Goal: Transaction & Acquisition: Obtain resource

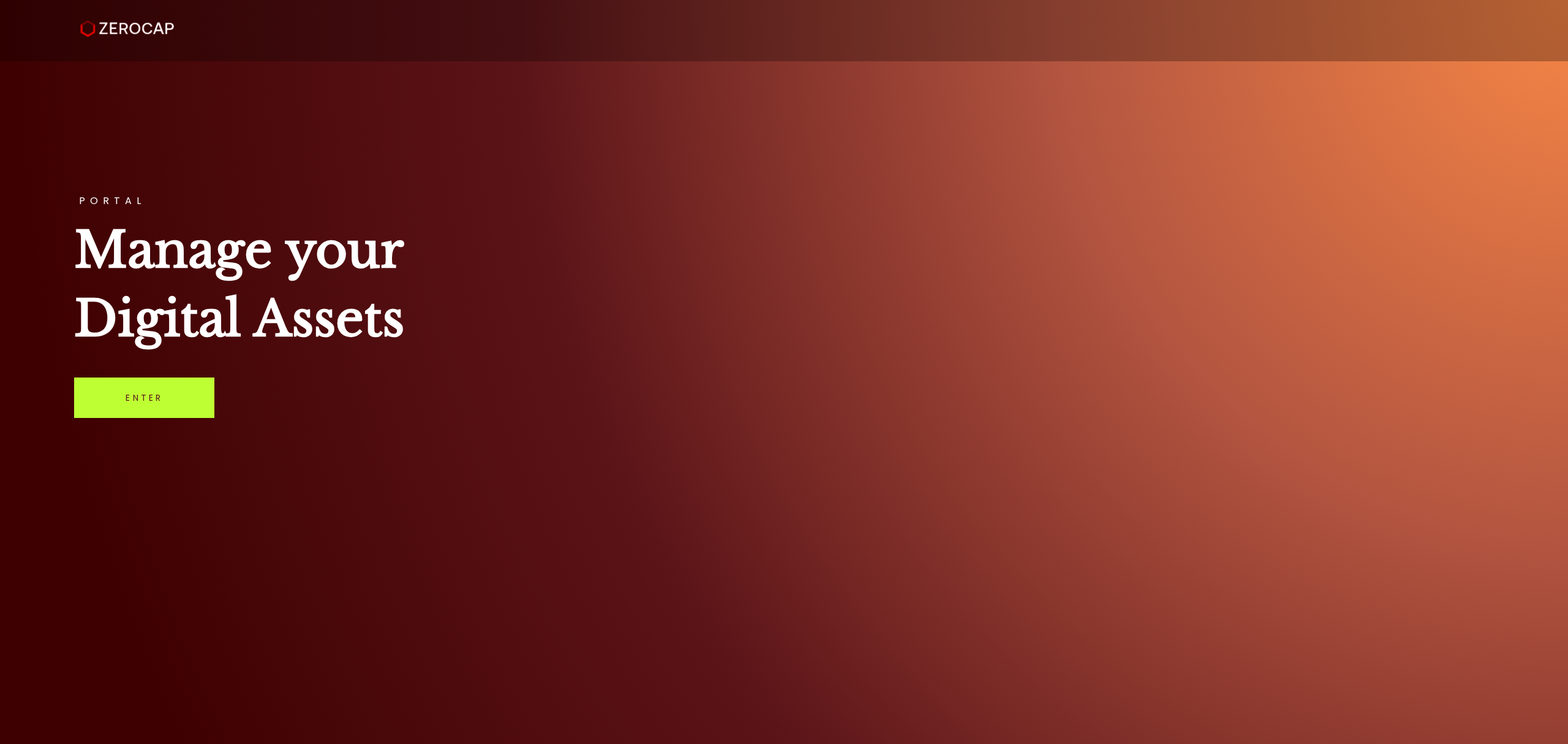
drag, startPoint x: 172, startPoint y: 390, endPoint x: 194, endPoint y: 390, distance: 22.0
click at [174, 390] on link "Enter" at bounding box center [144, 397] width 140 height 40
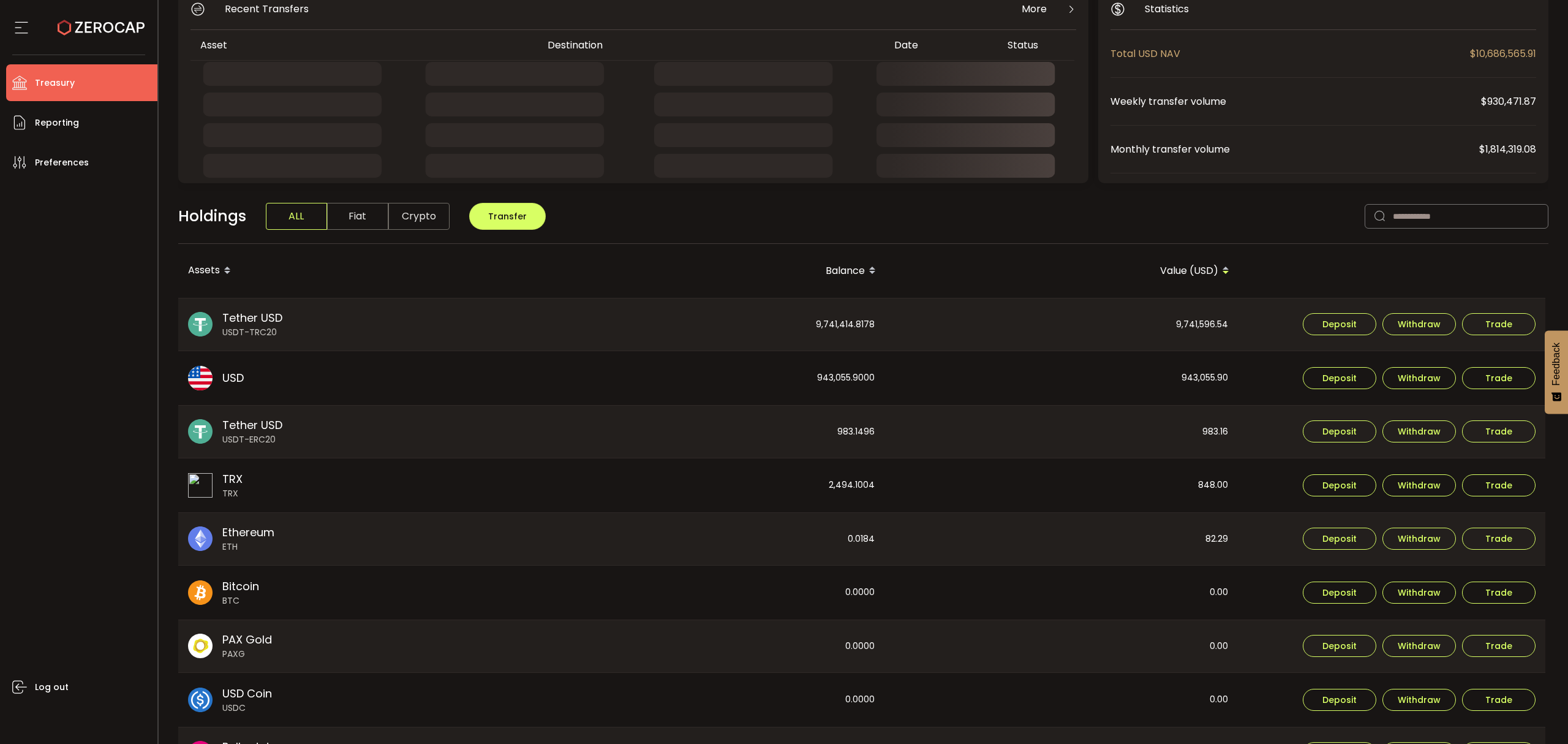
scroll to position [270, 0]
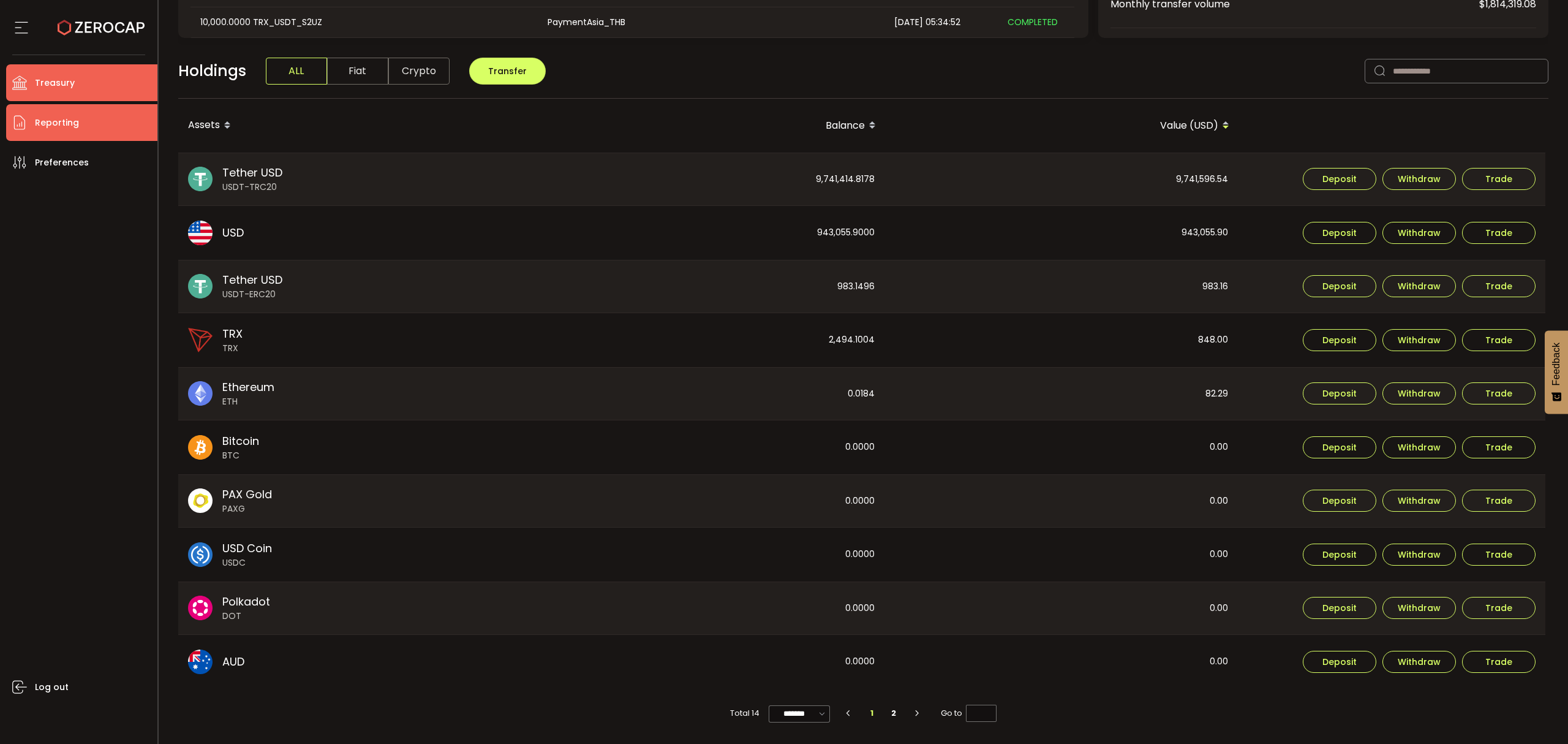
click at [71, 112] on li "Reporting" at bounding box center [82, 123] width 151 height 37
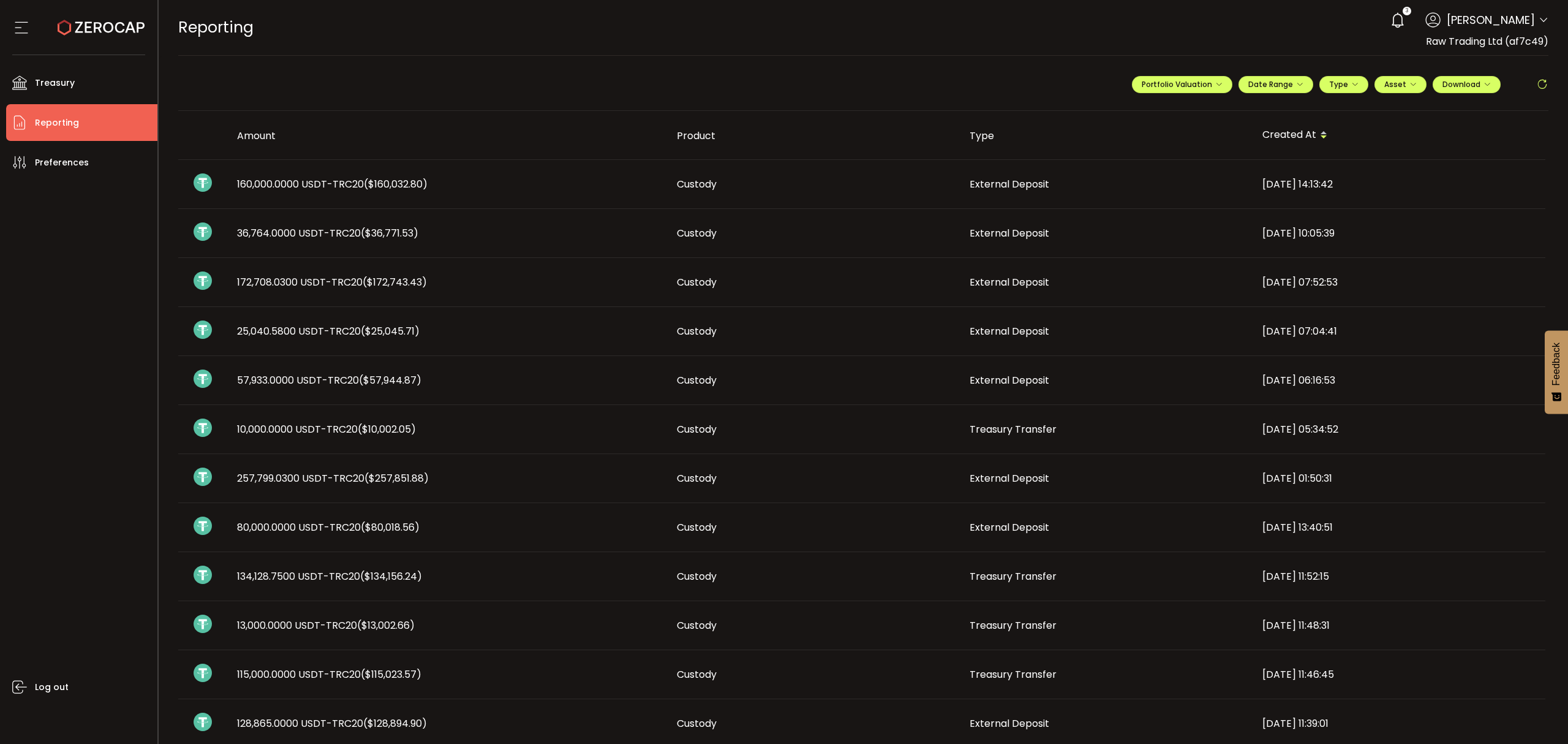
click at [179, 127] on th at bounding box center [203, 136] width 49 height 49
drag, startPoint x: 225, startPoint y: 200, endPoint x: 271, endPoint y: 187, distance: 47.8
click at [227, 199] on tr "160,000.0000 USDT-TRC20 ($160,032.80) Custody External Deposit [DATE] 14:13:42" at bounding box center [862, 184] width 1367 height 49
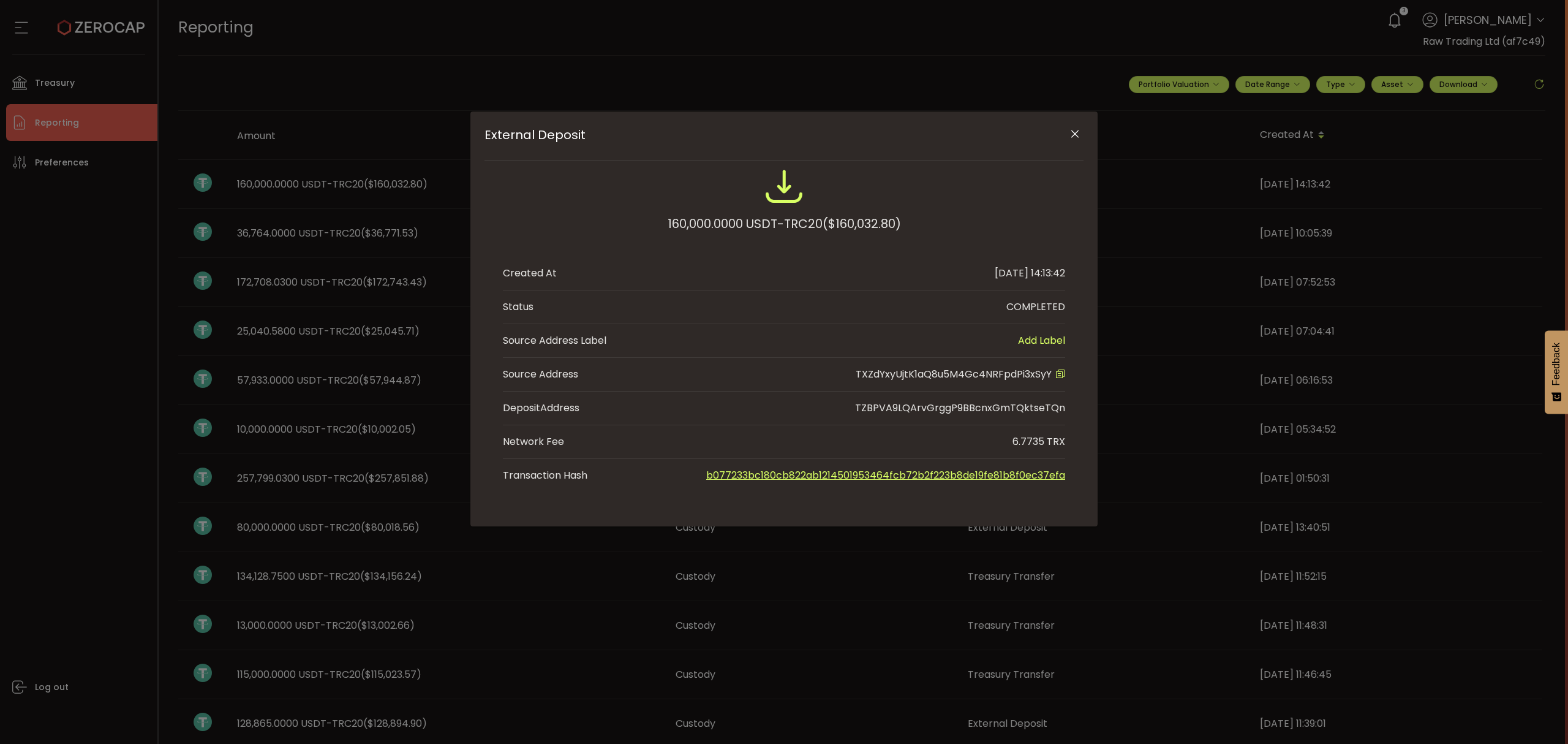
click at [292, 184] on div "External Deposit 160,000.0000 USDT-TRC20 ($160,032.80) Created At [DATE] 14:13:…" at bounding box center [784, 372] width 1568 height 744
click at [1077, 134] on icon "Close" at bounding box center [1075, 134] width 12 height 12
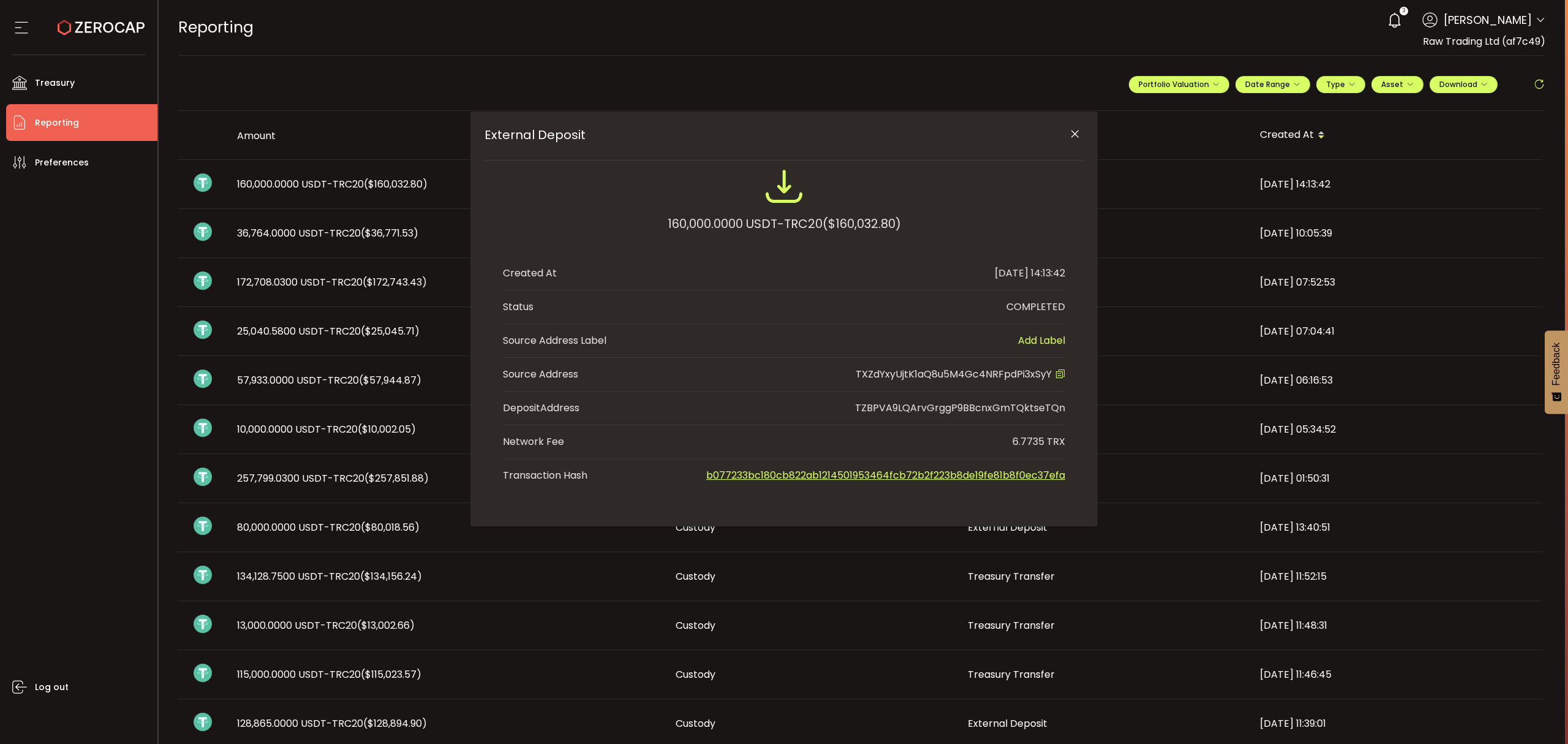
click at [1074, 134] on button "Close" at bounding box center [1074, 134] width 22 height 22
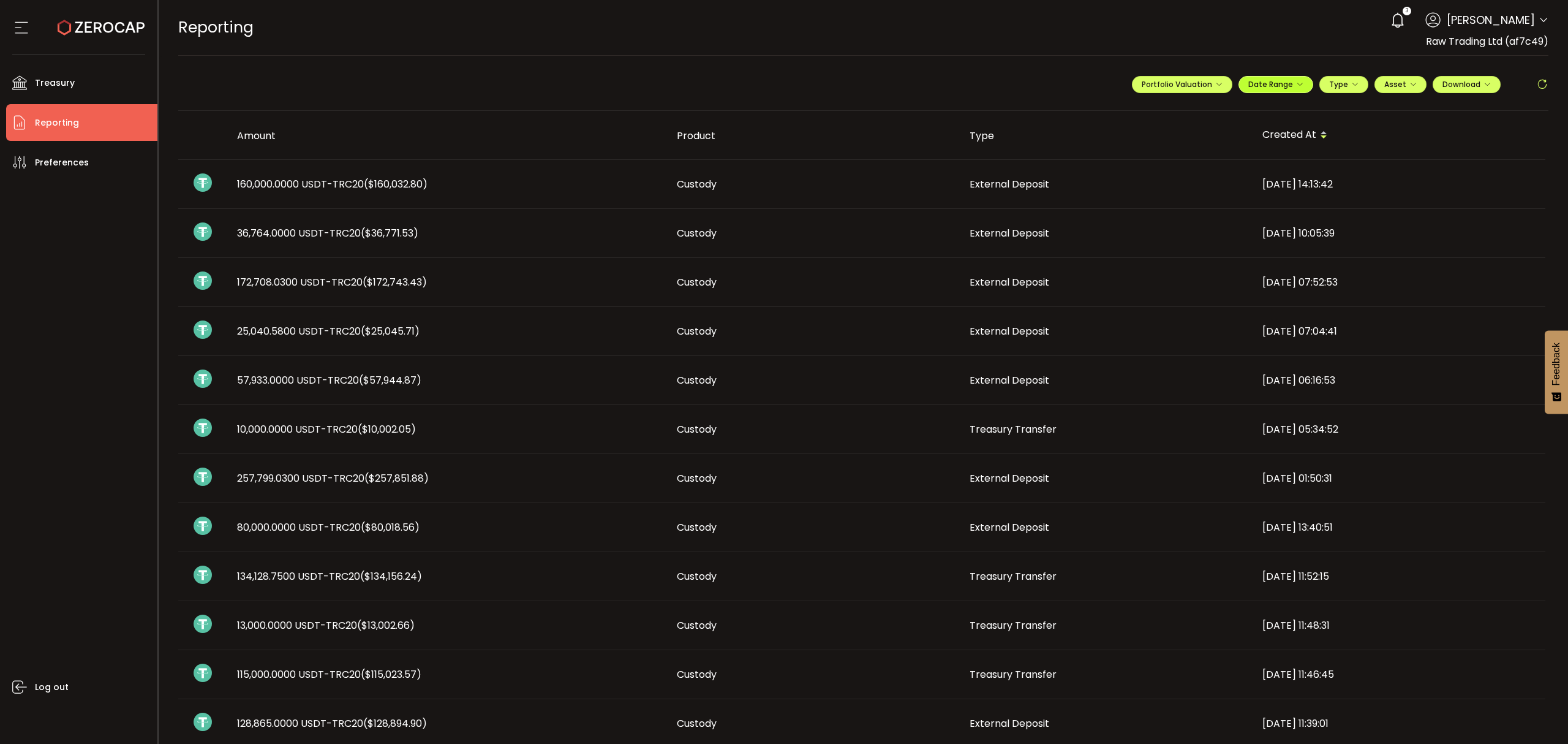
click at [1299, 85] on button "Date Range" at bounding box center [1275, 84] width 75 height 17
click at [1179, 109] on div "**********" at bounding box center [863, 90] width 1371 height 43
click at [1191, 105] on icon at bounding box center [1195, 111] width 15 height 12
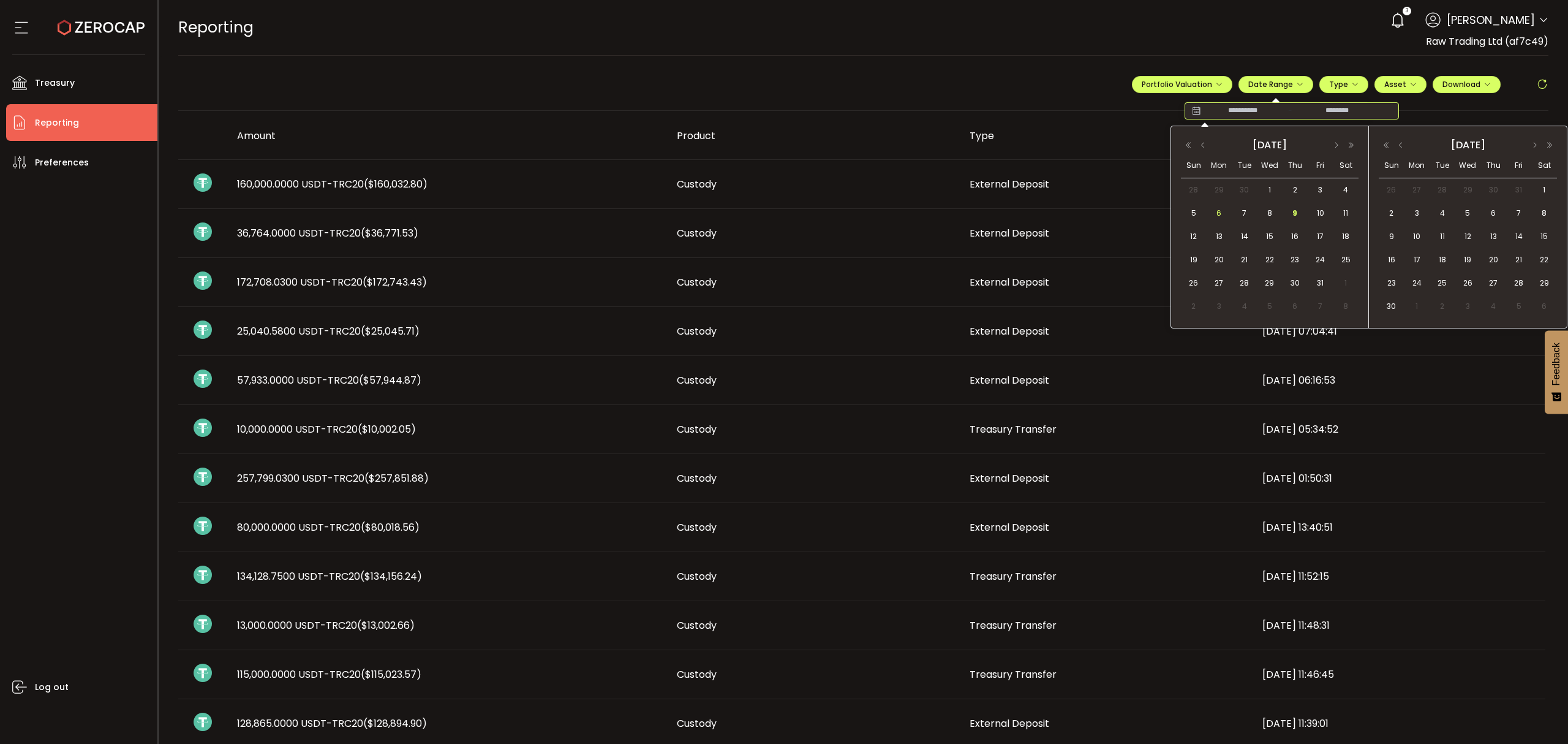
click at [1216, 214] on span "6" at bounding box center [1219, 213] width 15 height 15
click at [1297, 217] on span "9" at bounding box center [1294, 213] width 15 height 15
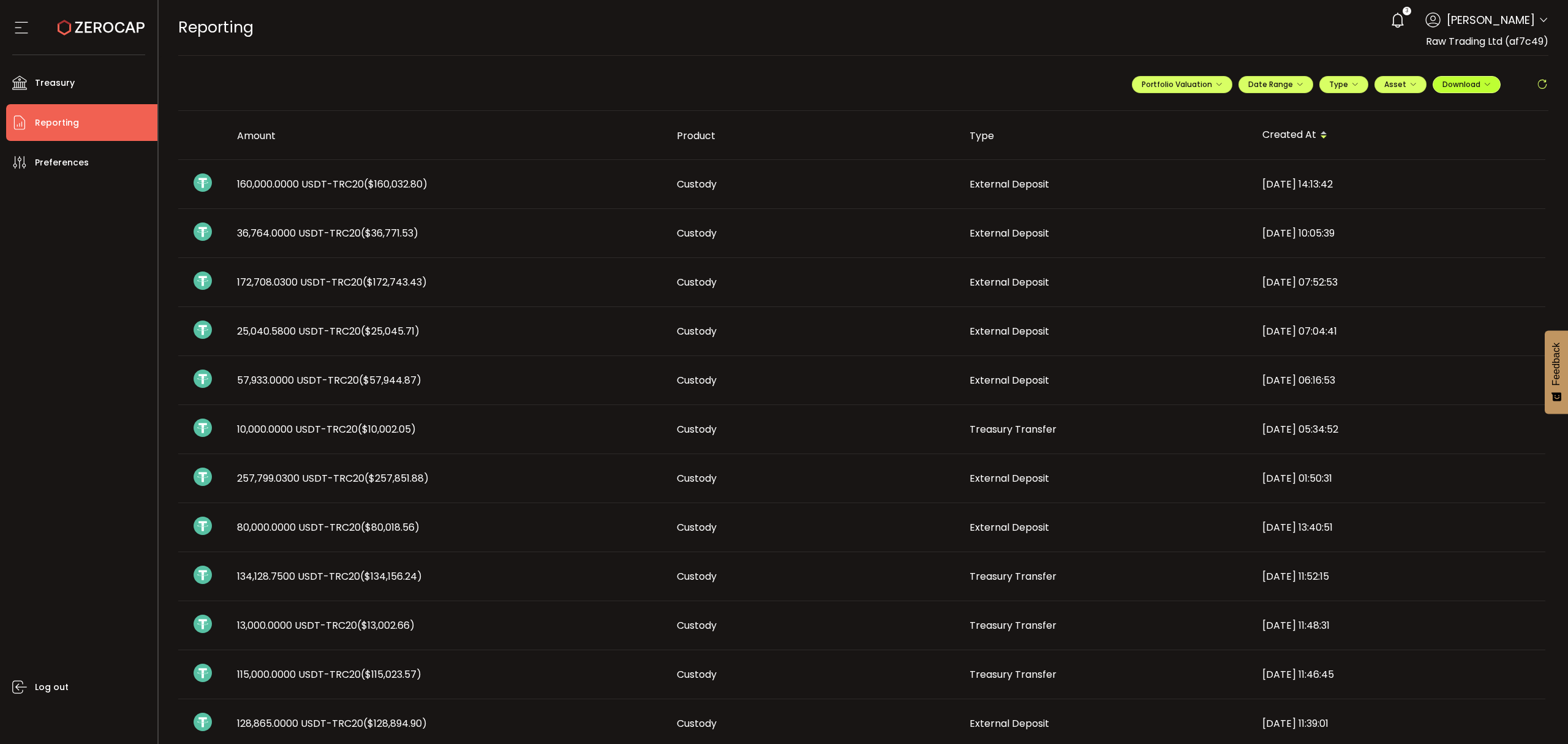
click at [1483, 86] on icon "button" at bounding box center [1487, 85] width 8 height 8
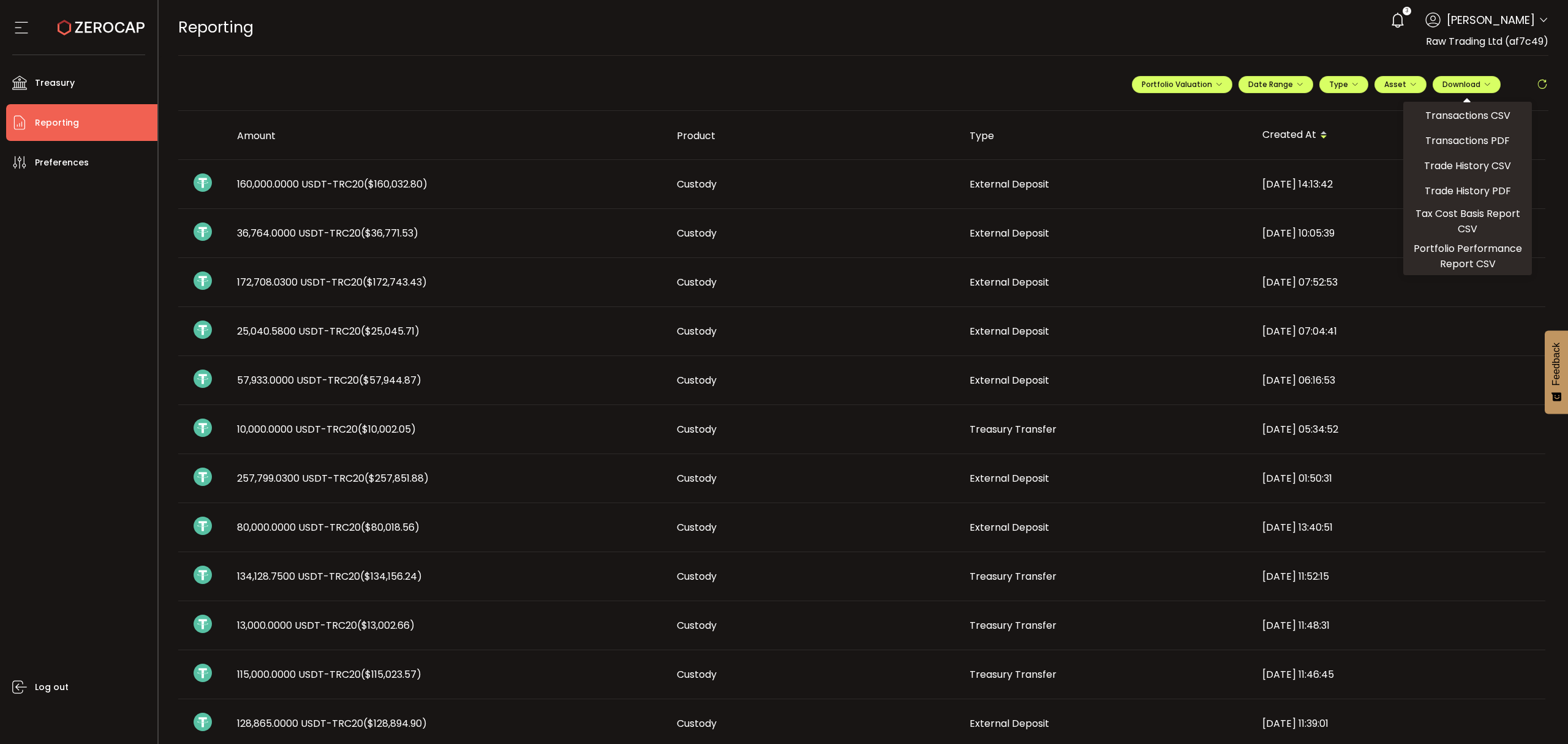
click at [1454, 127] on ul "Transactions CSV Transactions PDF Trade History CSV Trade History PDF Tax Cost …" at bounding box center [1467, 188] width 129 height 174
click at [1456, 120] on span "Transactions CSV" at bounding box center [1468, 116] width 85 height 15
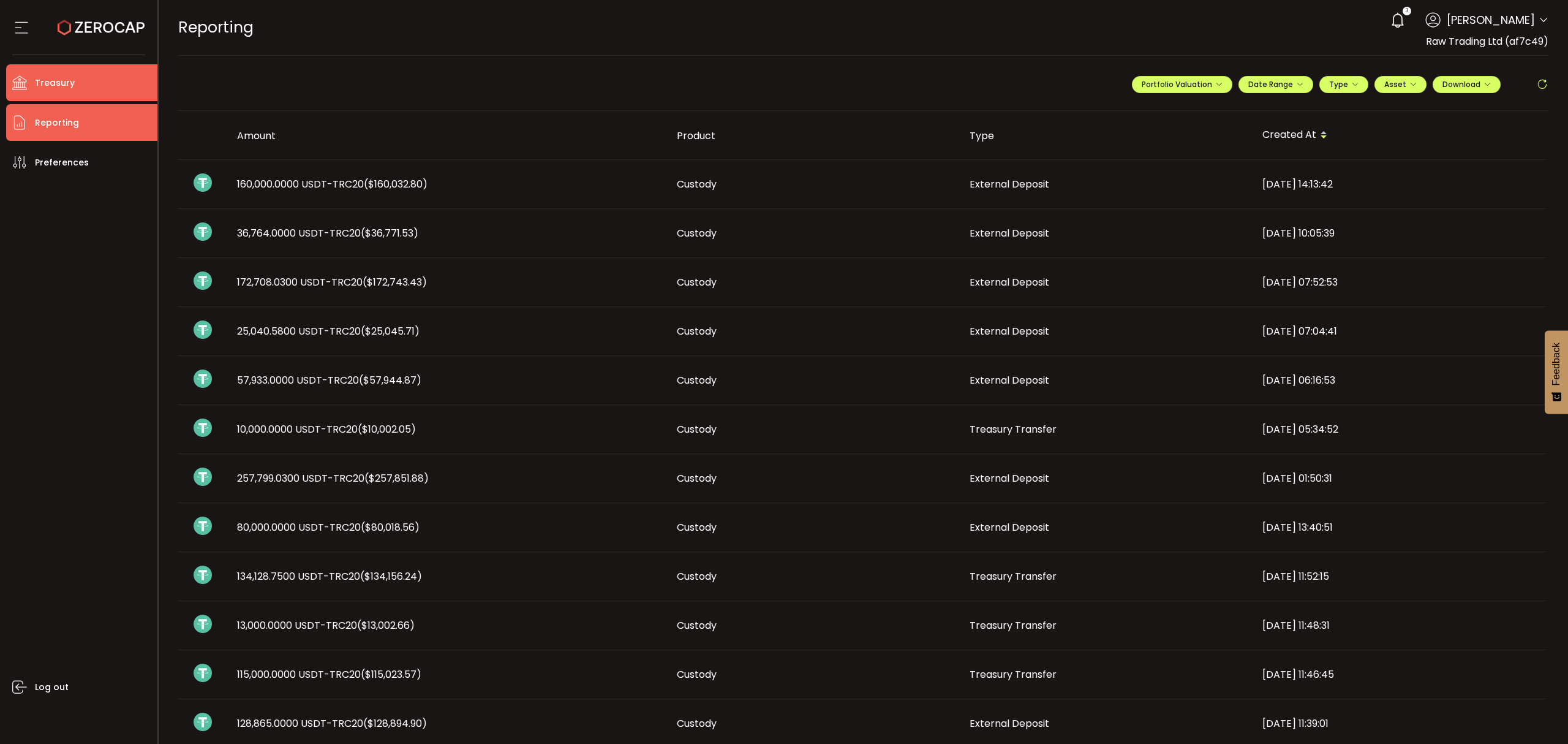
click at [62, 91] on span "Treasury" at bounding box center [55, 83] width 40 height 18
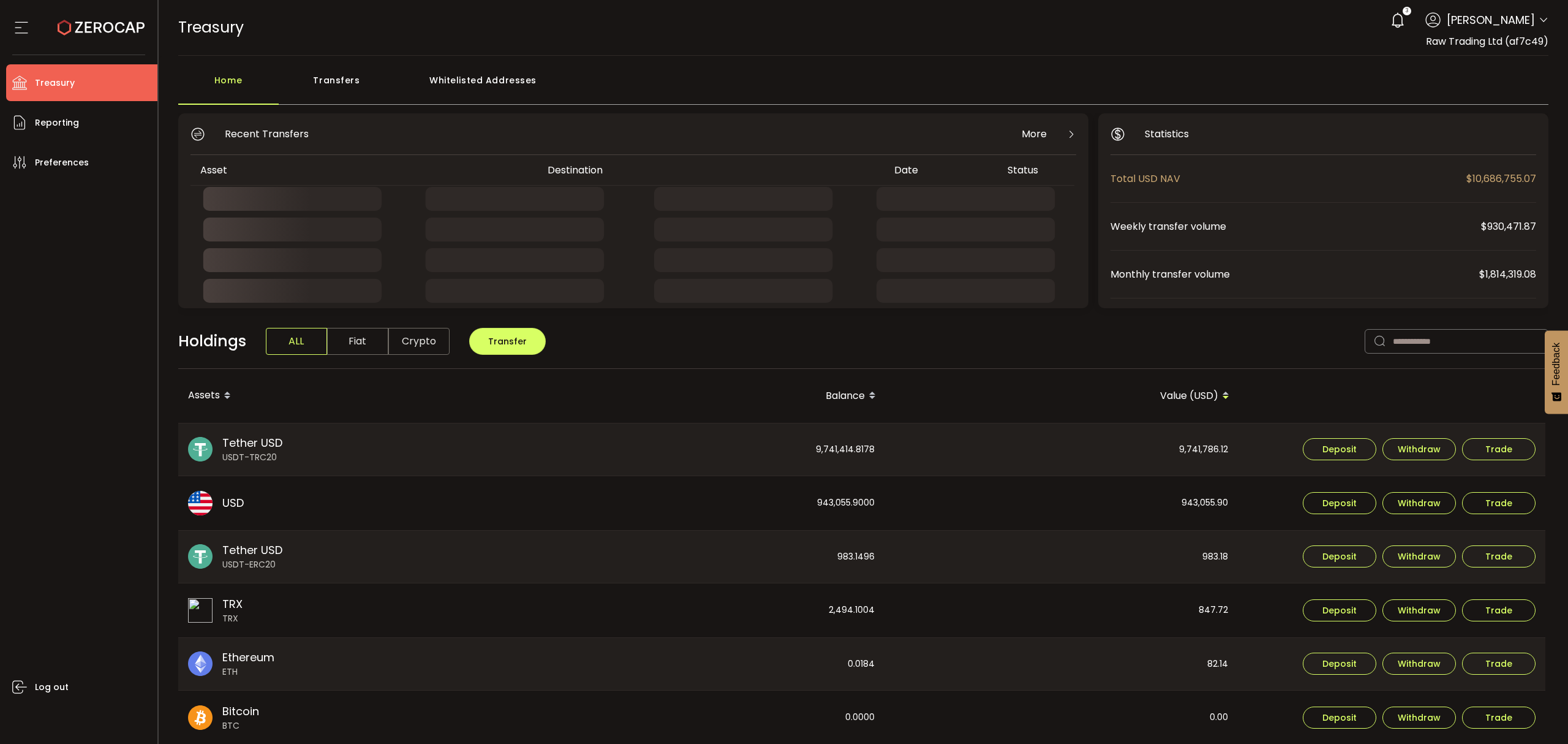
click at [336, 81] on div "Transfers" at bounding box center [336, 86] width 116 height 37
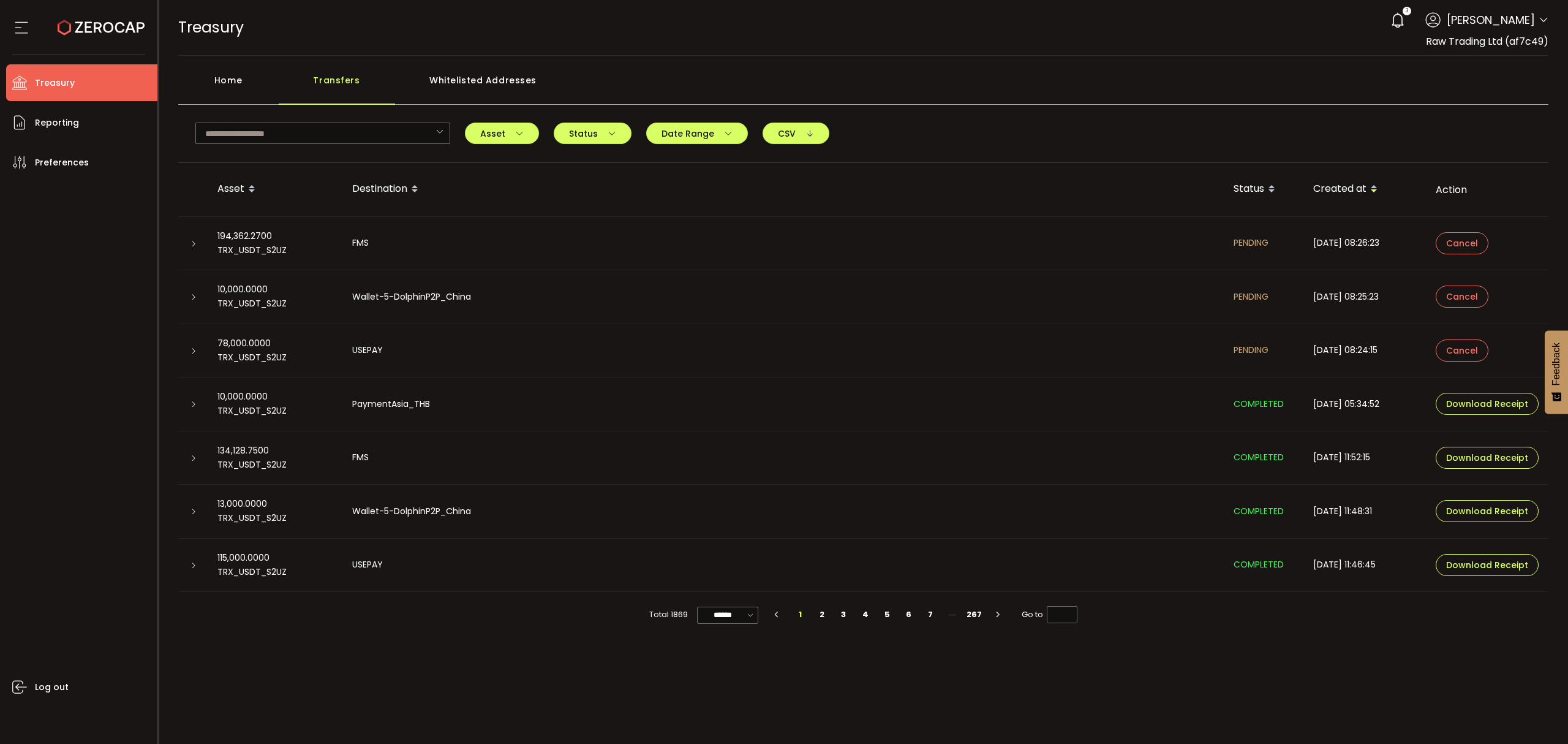
click at [1544, 21] on icon at bounding box center [1543, 20] width 10 height 10
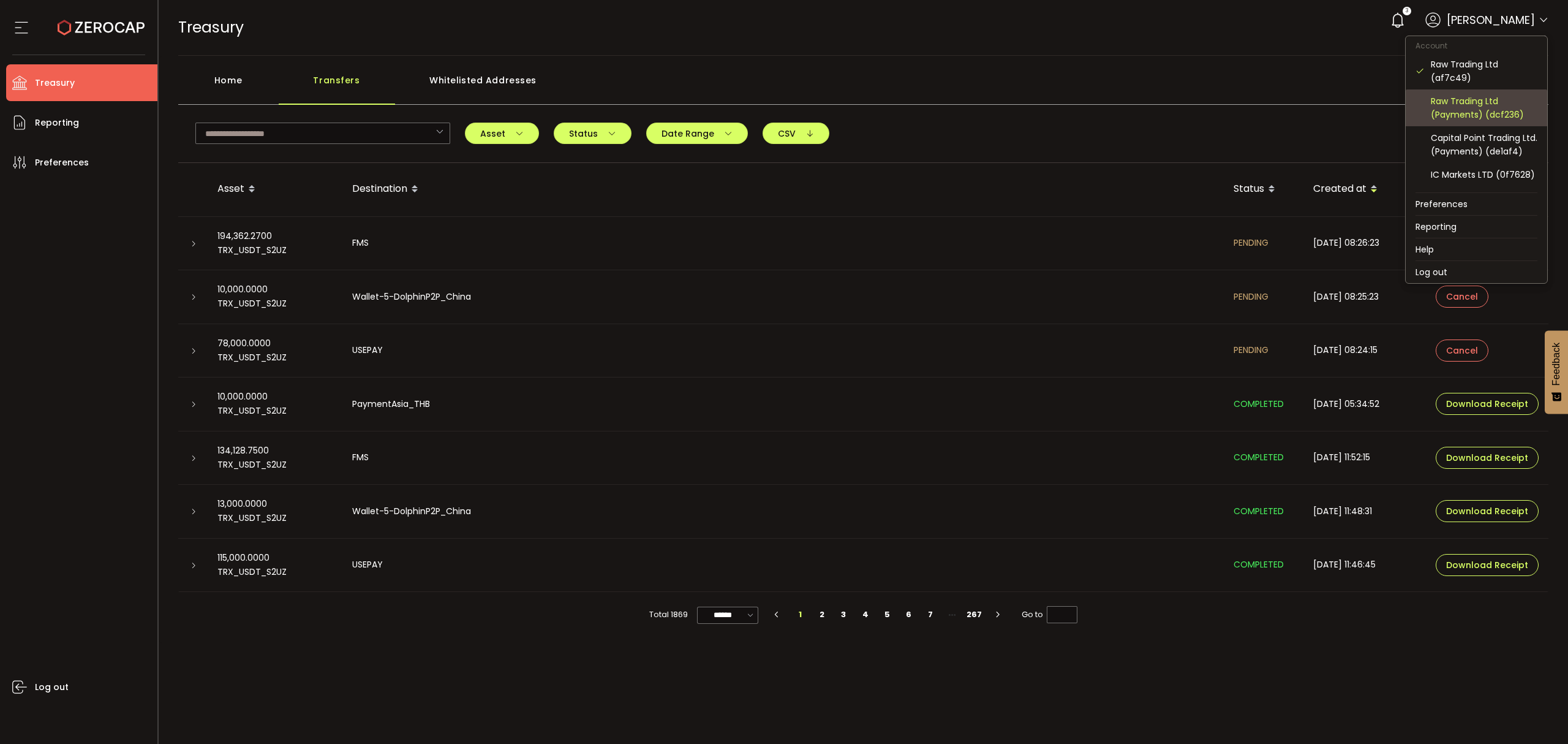
click at [1475, 106] on div "Raw Trading Ltd (Payments) (dcf236)" at bounding box center [1484, 107] width 106 height 27
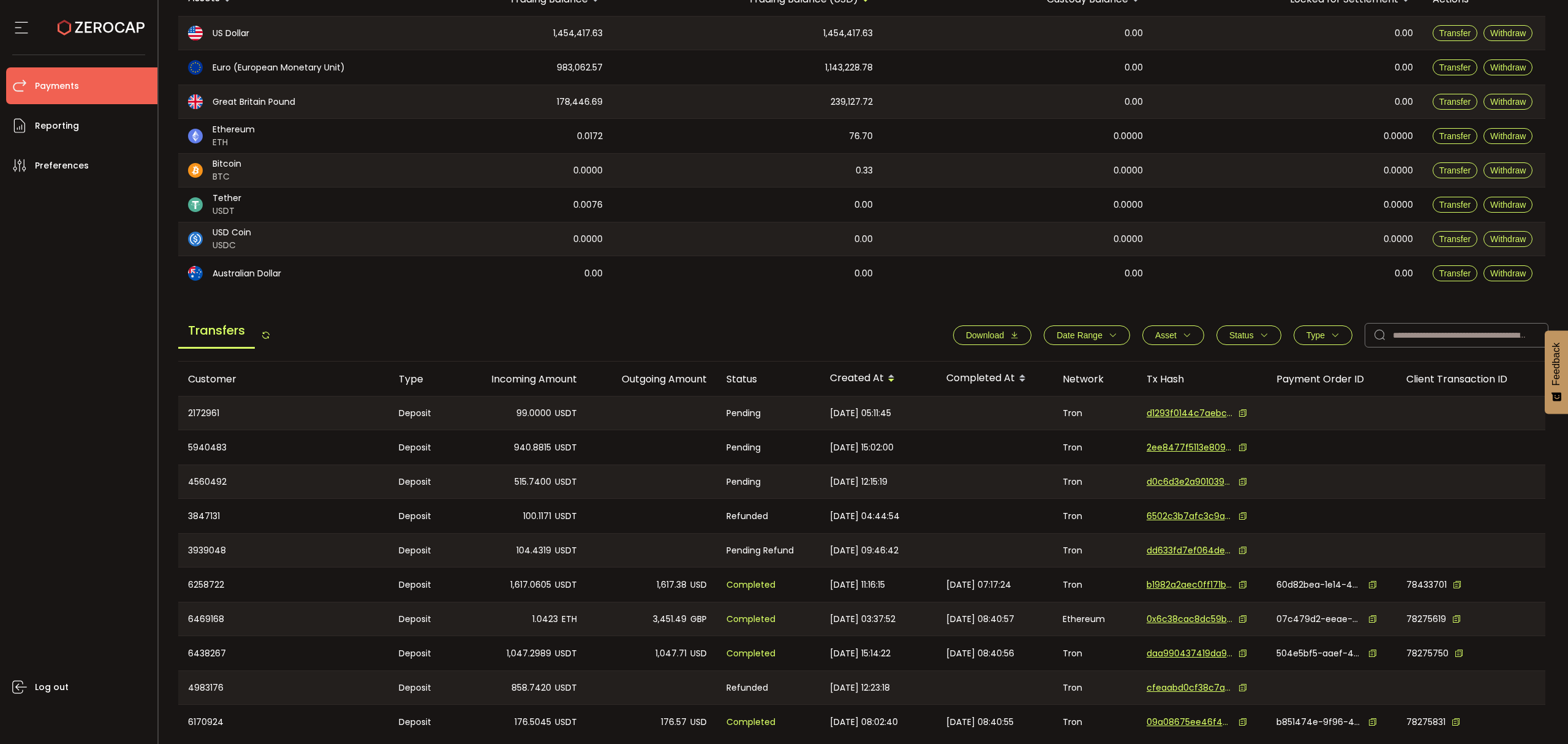
scroll to position [212, 0]
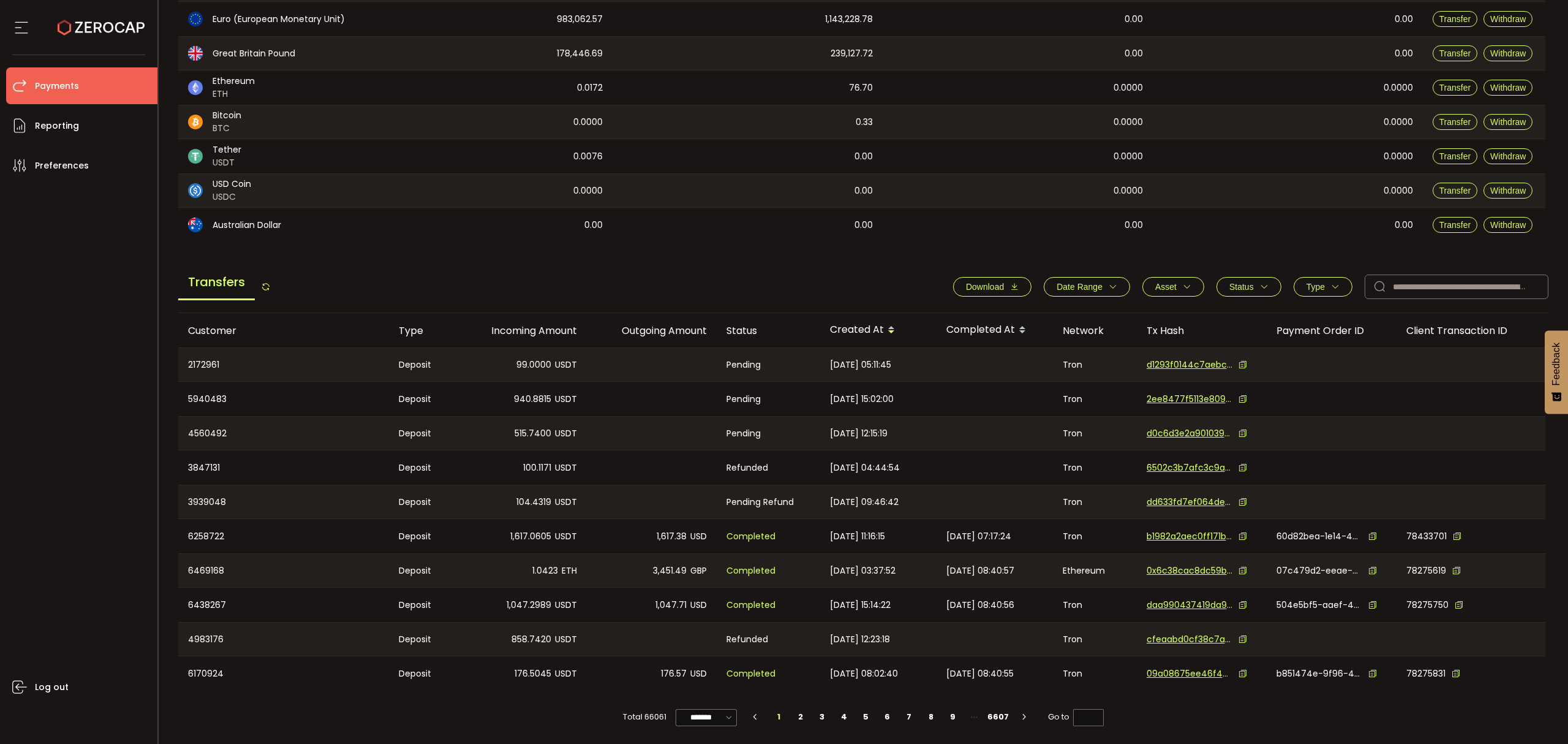
click at [1102, 280] on button "Date Range" at bounding box center [1087, 286] width 86 height 19
click at [1030, 310] on icon at bounding box center [1036, 316] width 13 height 19
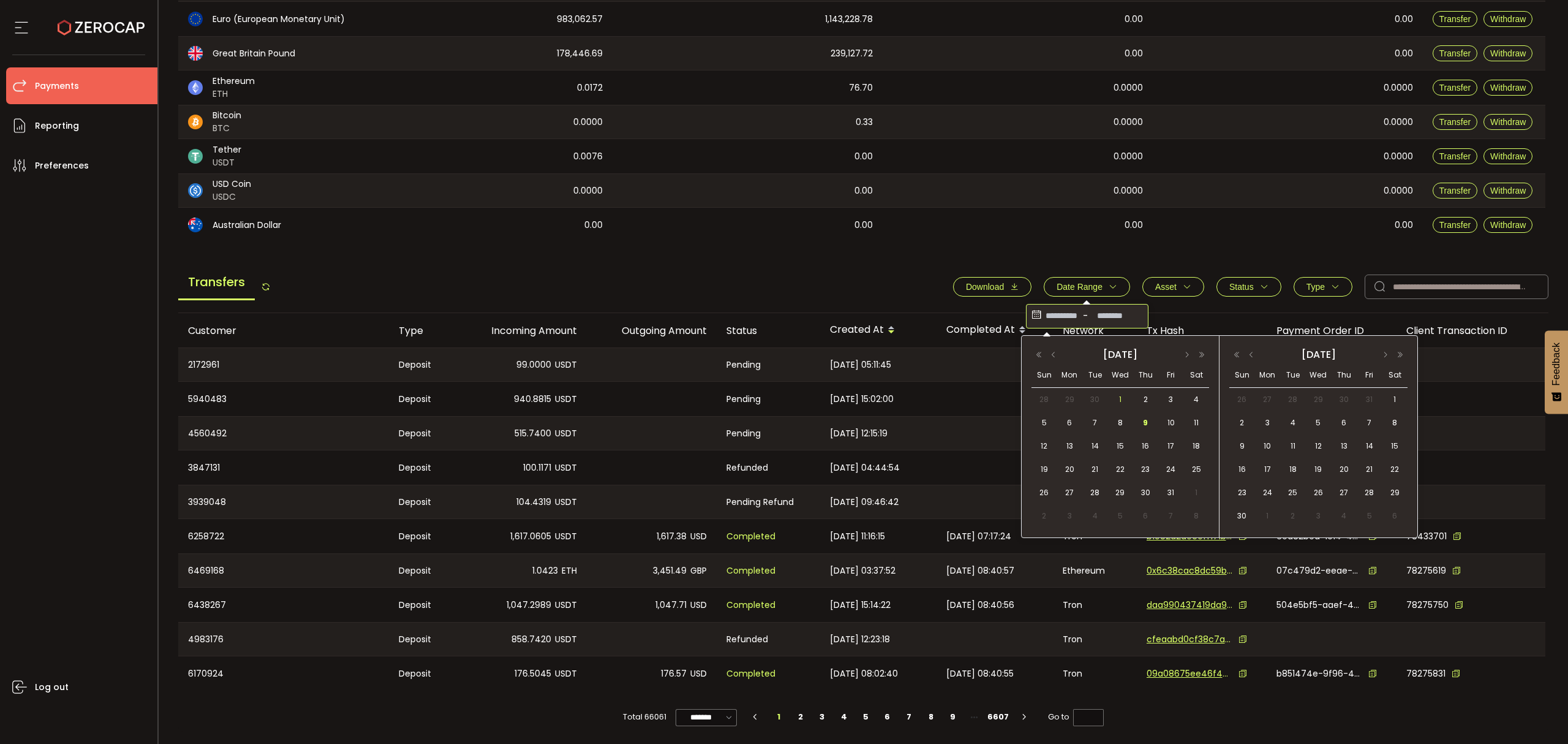
click at [1122, 398] on span "1" at bounding box center [1120, 399] width 15 height 15
click at [1140, 422] on span "9" at bounding box center [1145, 422] width 15 height 15
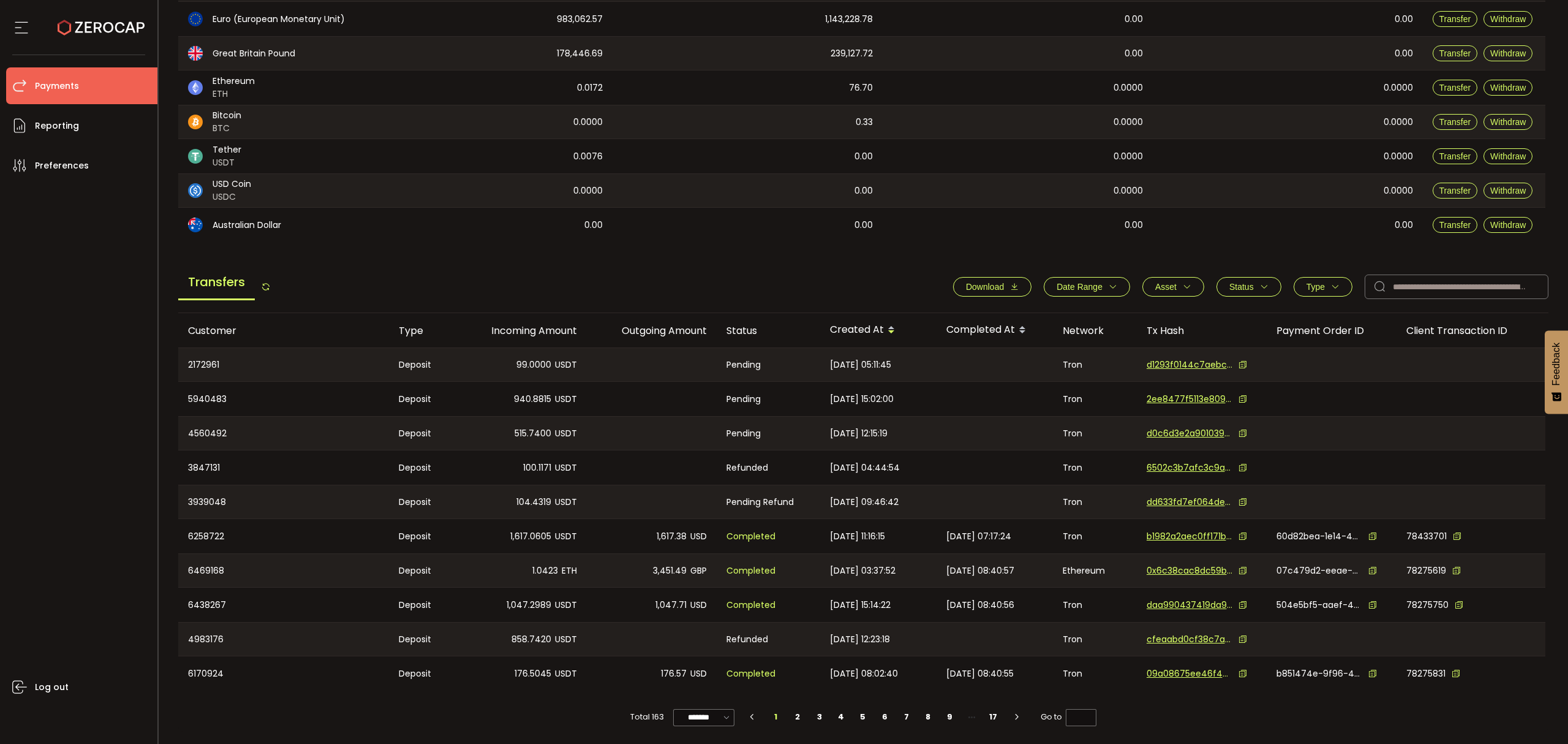
click at [1000, 283] on span "Download" at bounding box center [992, 286] width 52 height 10
